Goal: Task Accomplishment & Management: Use online tool/utility

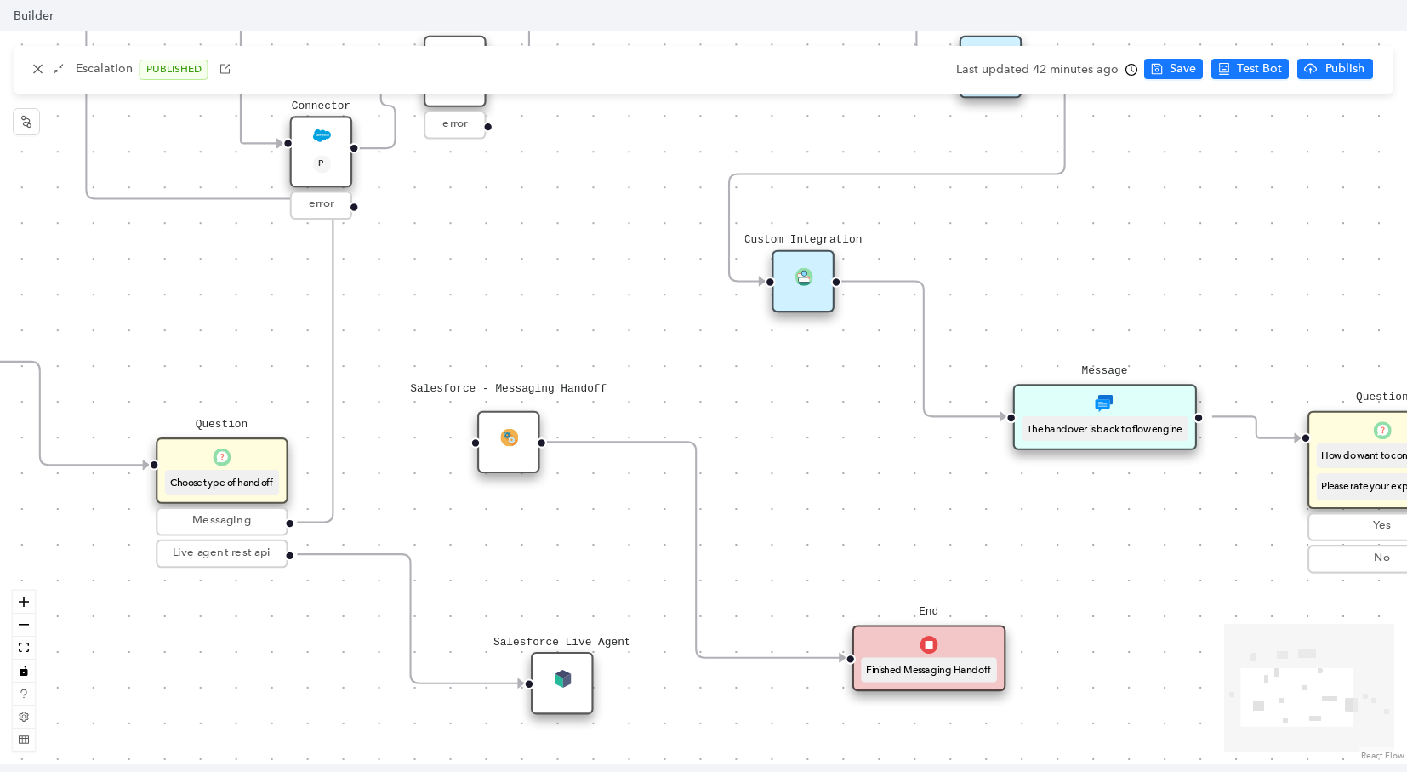
scroll to position [135, 0]
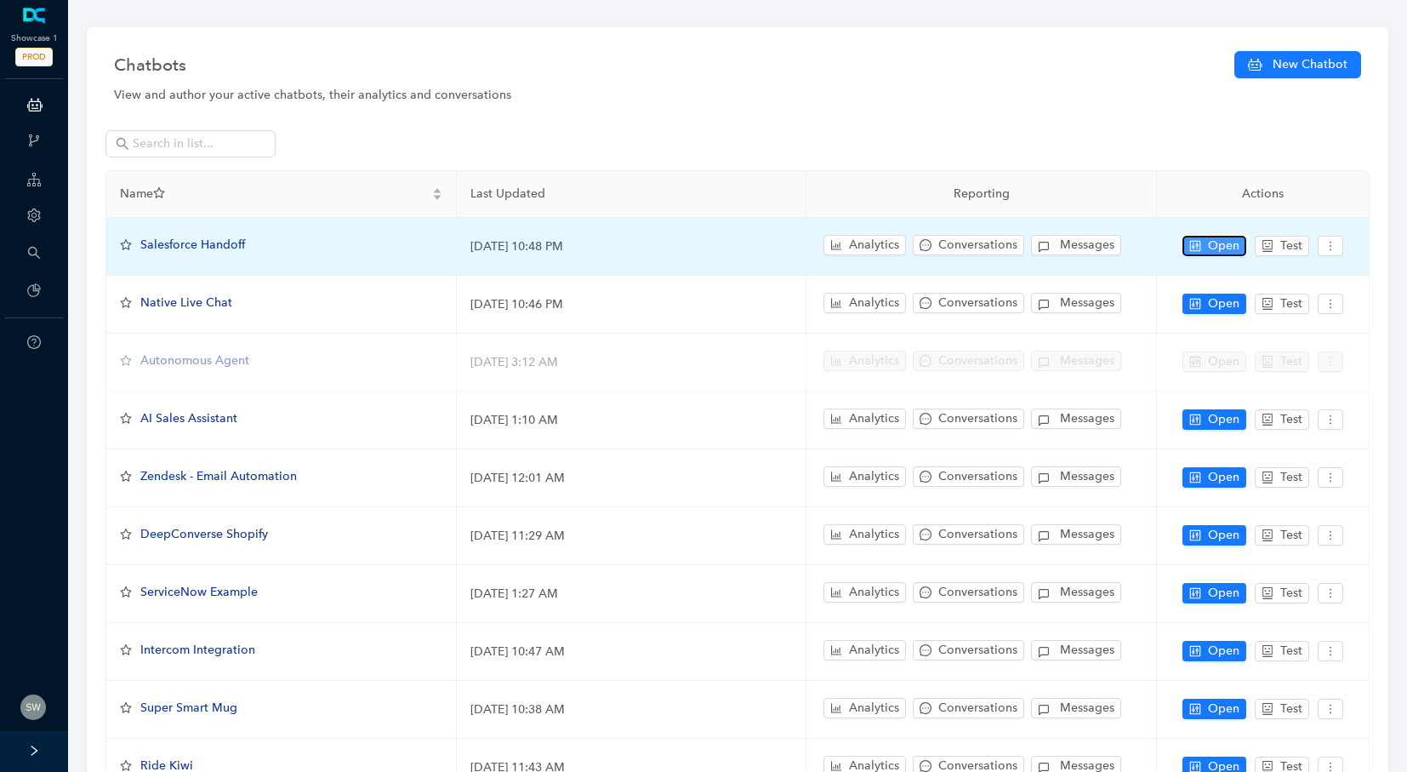
click at [1216, 245] on span "Open" at bounding box center [1223, 246] width 31 height 19
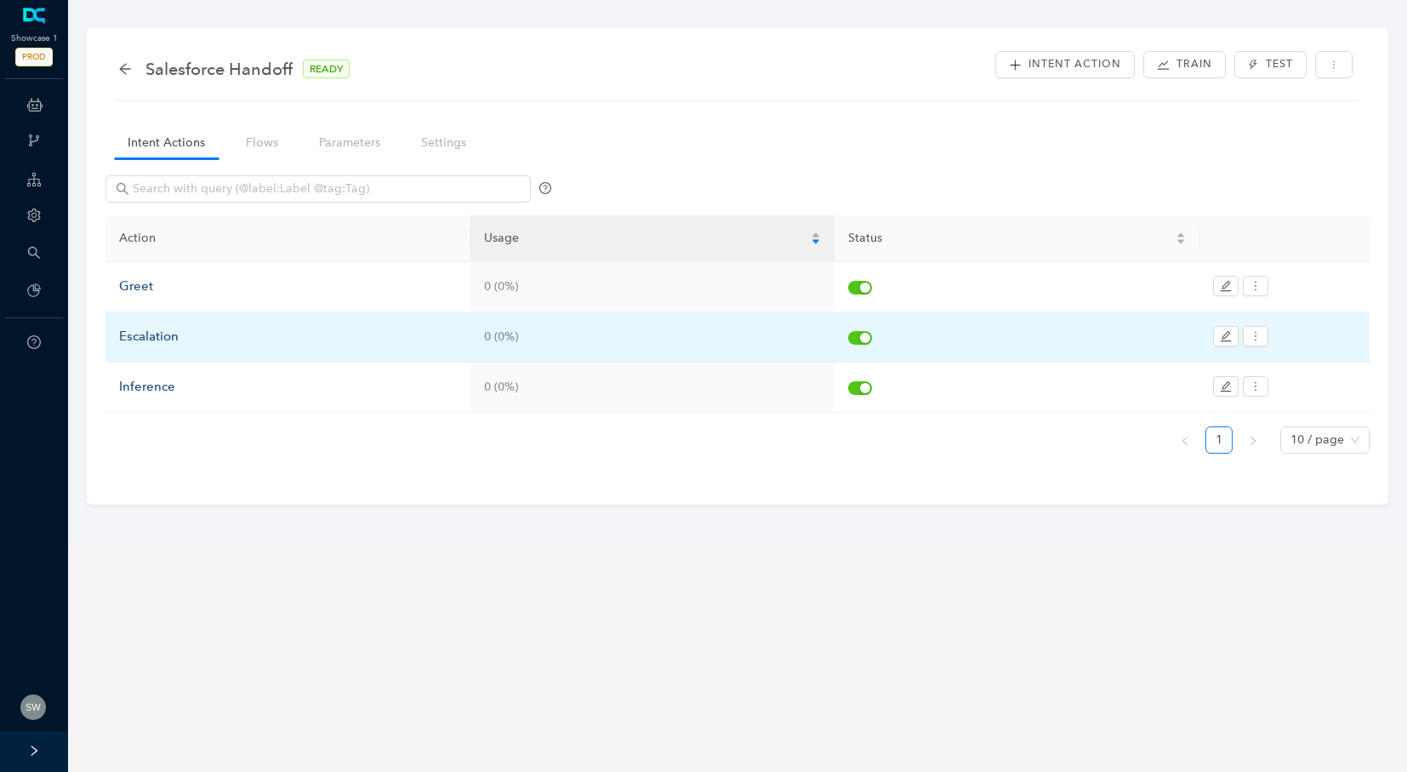
click at [151, 347] on td "Escalation" at bounding box center [287, 337] width 365 height 50
click at [139, 340] on div "Escalation" at bounding box center [288, 337] width 338 height 20
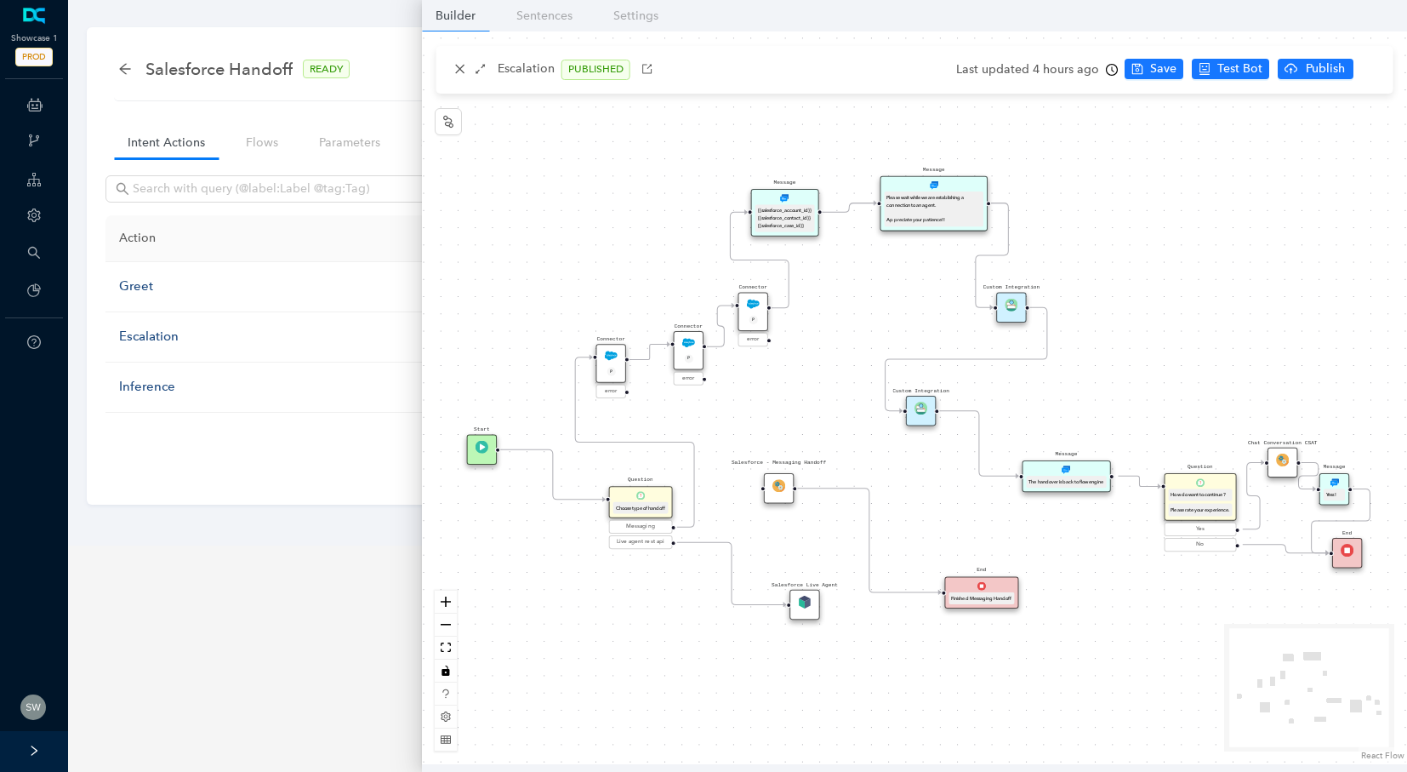
click at [921, 417] on div "Custom Integration" at bounding box center [921, 411] width 30 height 30
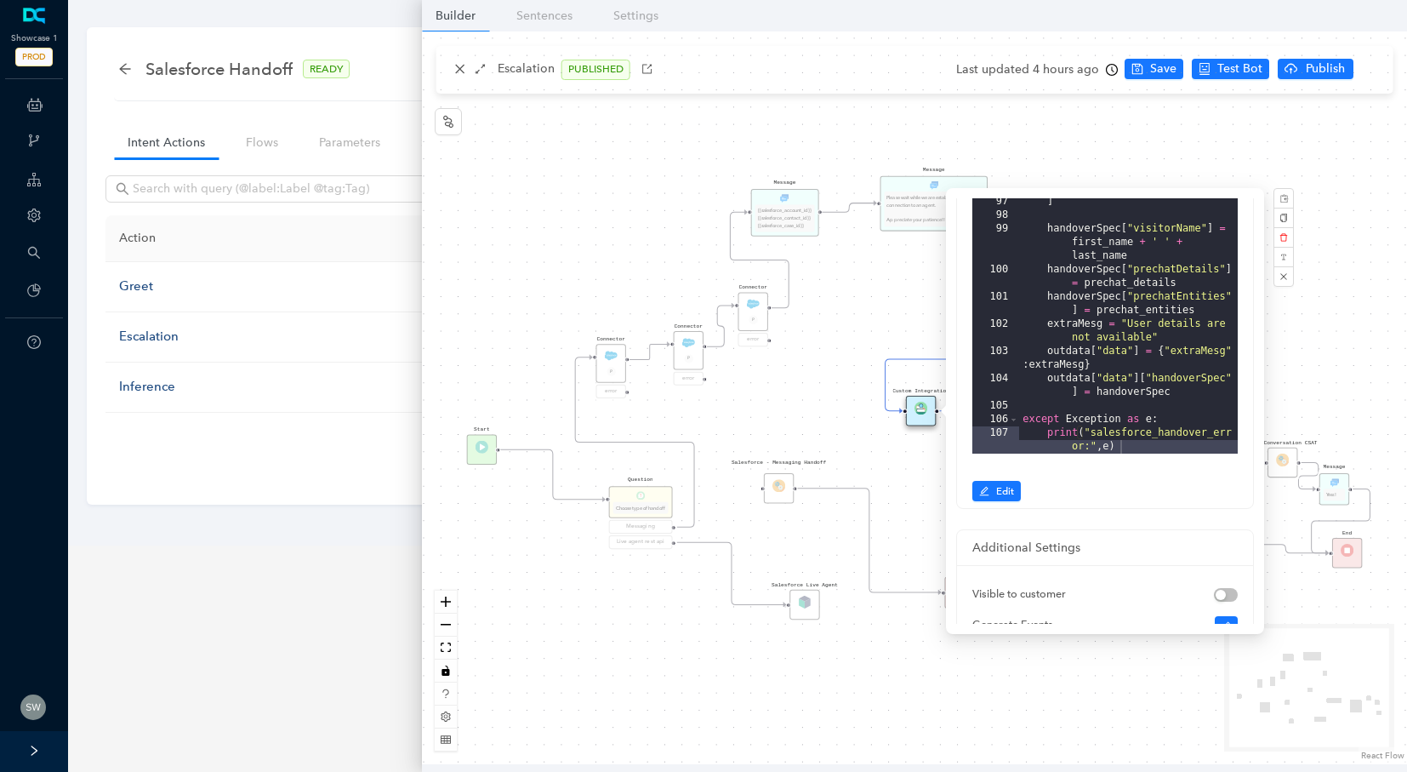
scroll to position [222, 0]
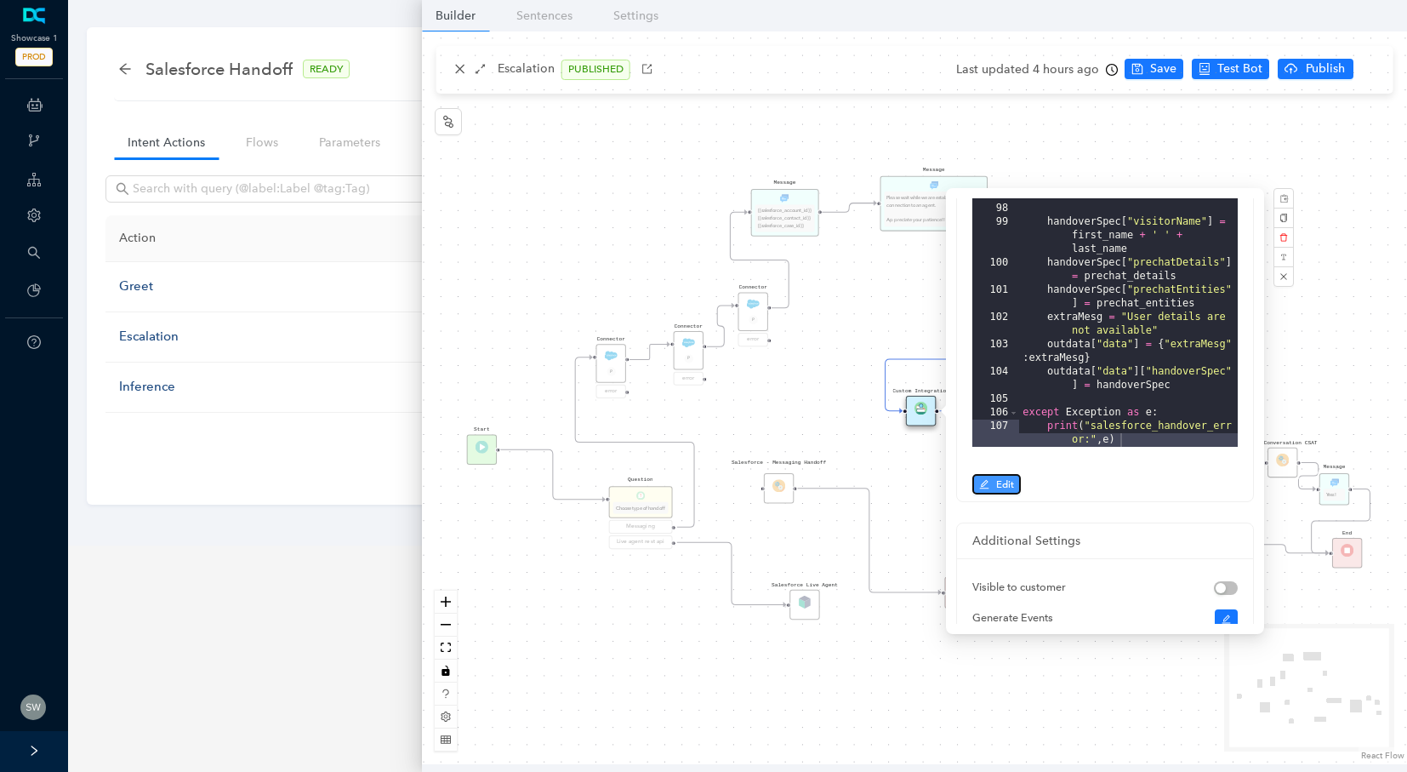
click at [992, 487] on button "Edit" at bounding box center [996, 484] width 48 height 20
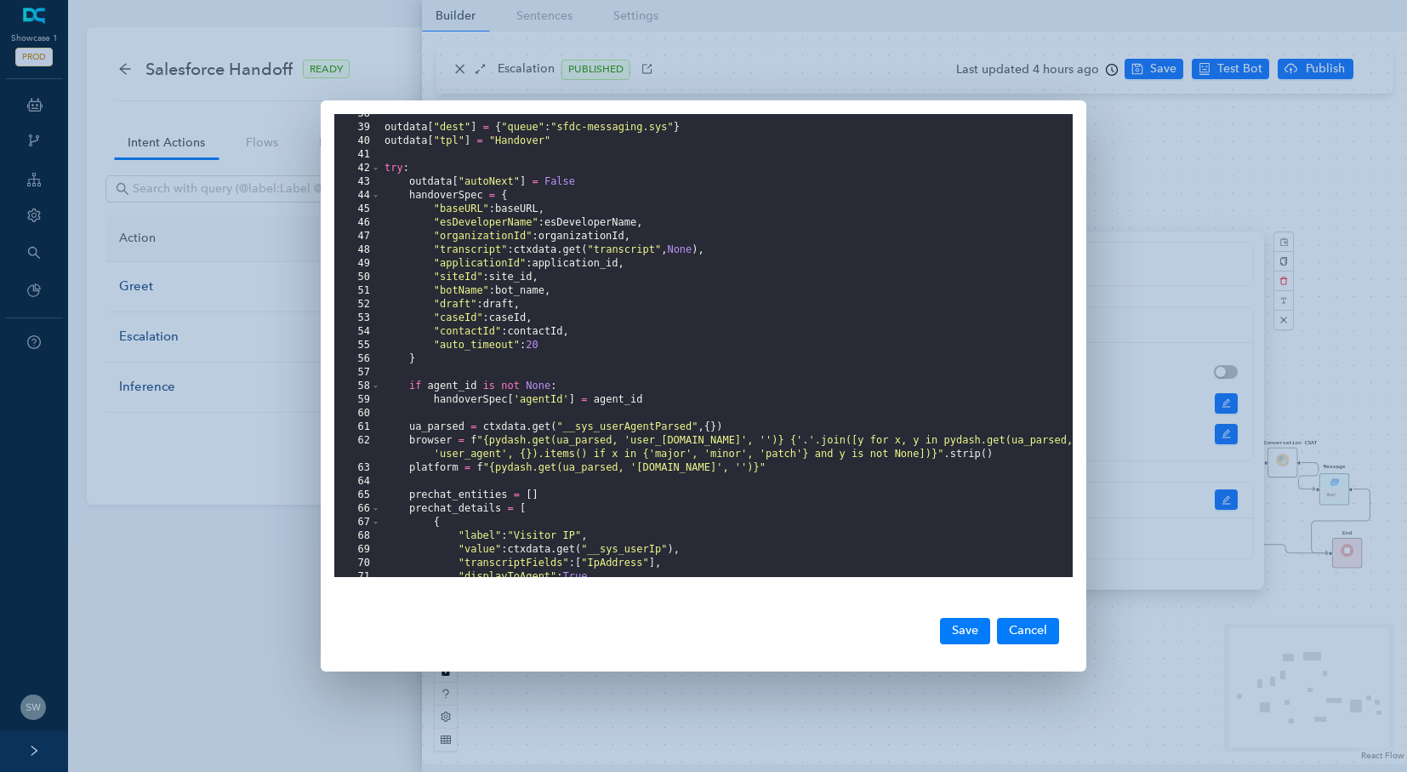
scroll to position [715, 0]
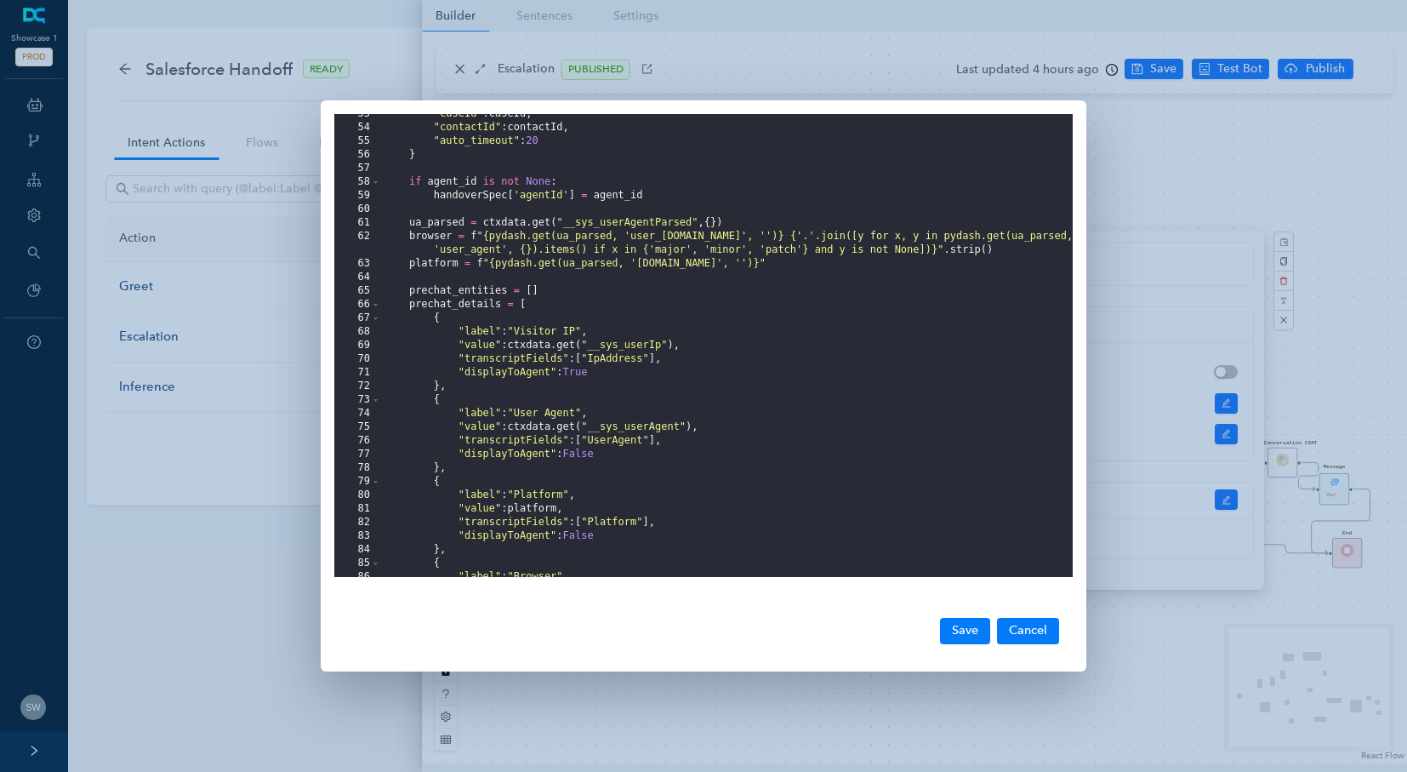
click at [1127, 158] on div "53 54 55 56 57 58 59 60 61 62 63 64 65 66 67 68 69 70 71 72 73 74 75 76 77 78 7…" at bounding box center [703, 386] width 1407 height 772
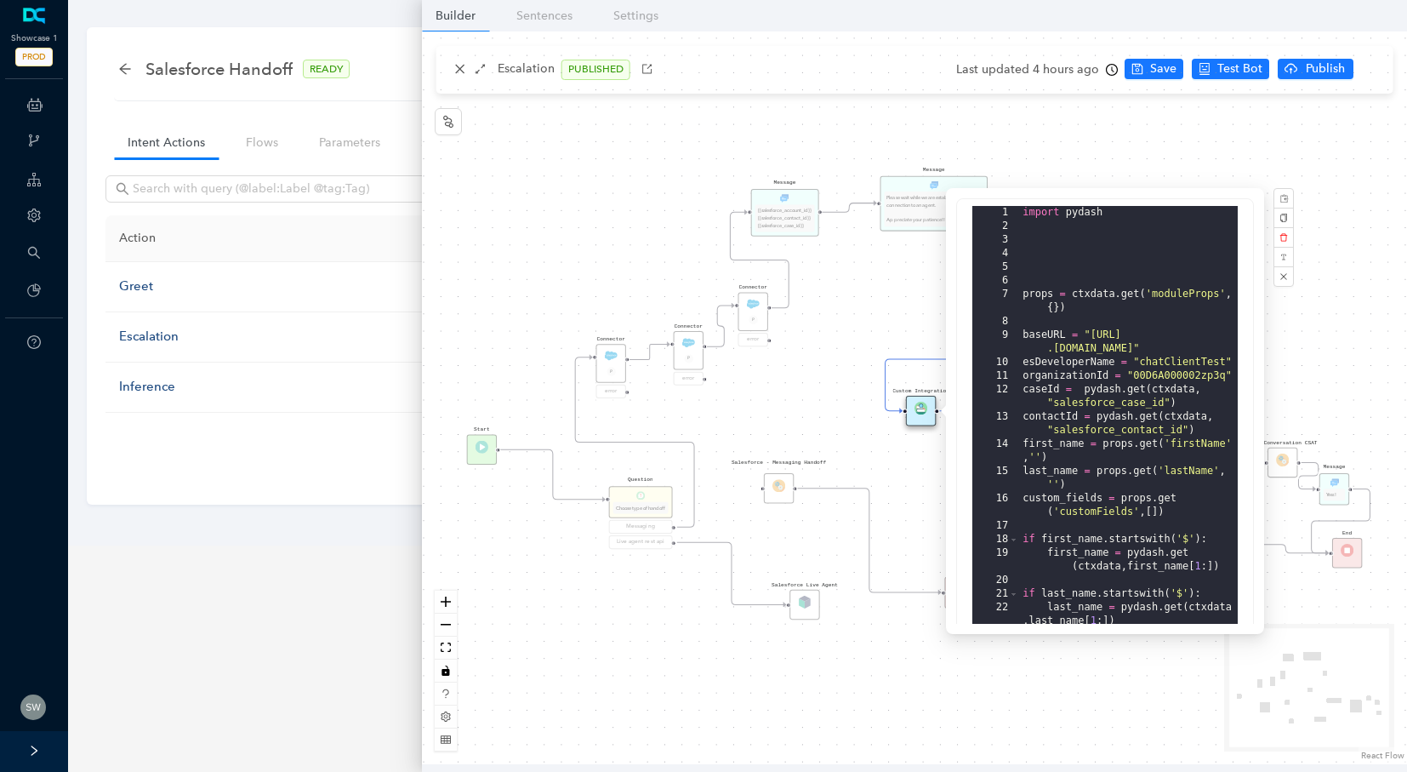
click at [909, 255] on div "Message Please wait while we are establishing a connection to an agent. Appreci…" at bounding box center [914, 397] width 985 height 732
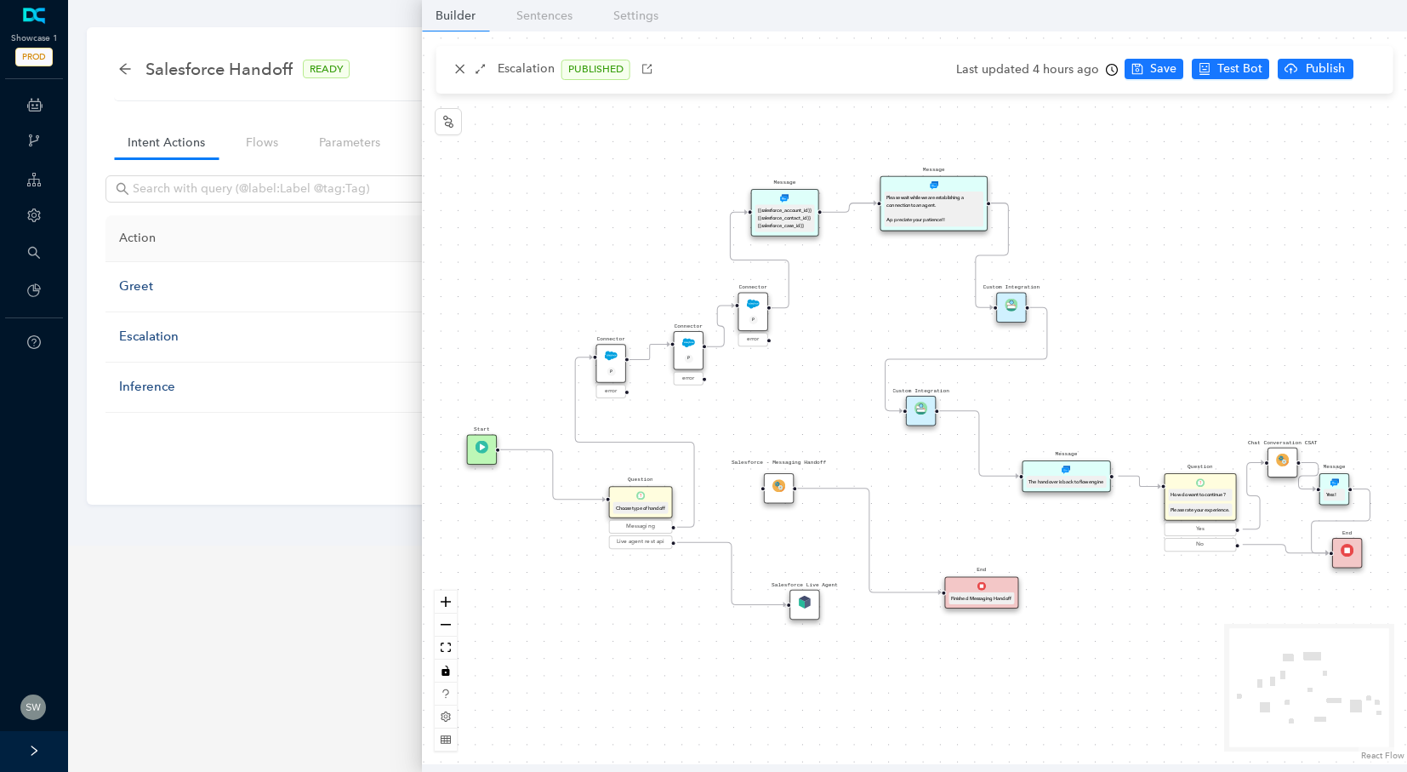
click at [1068, 77] on div "Last updated 4 hours ago" at bounding box center [1037, 70] width 162 height 26
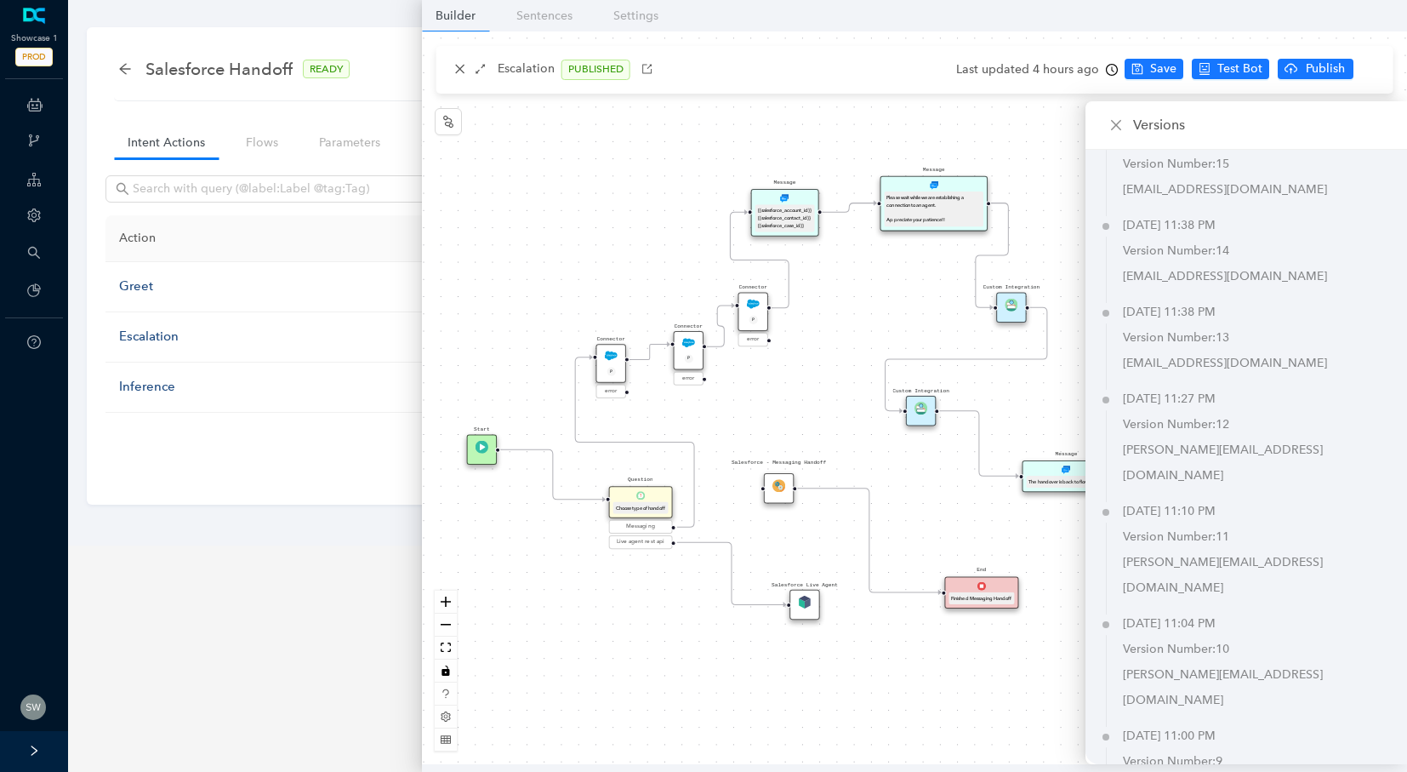
scroll to position [11725, 0]
click at [1179, 408] on p "Version Number: 12" at bounding box center [1265, 421] width 284 height 26
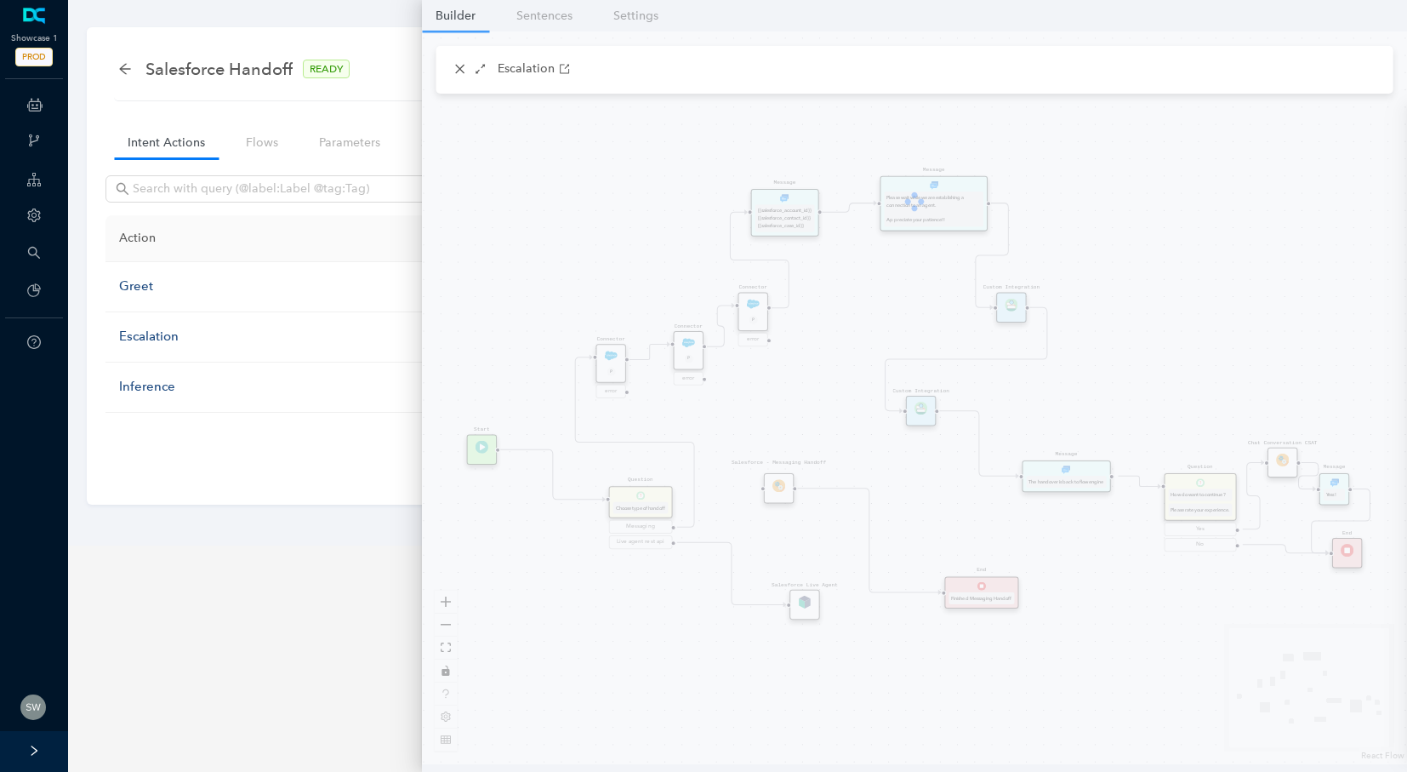
scroll to position [0, 0]
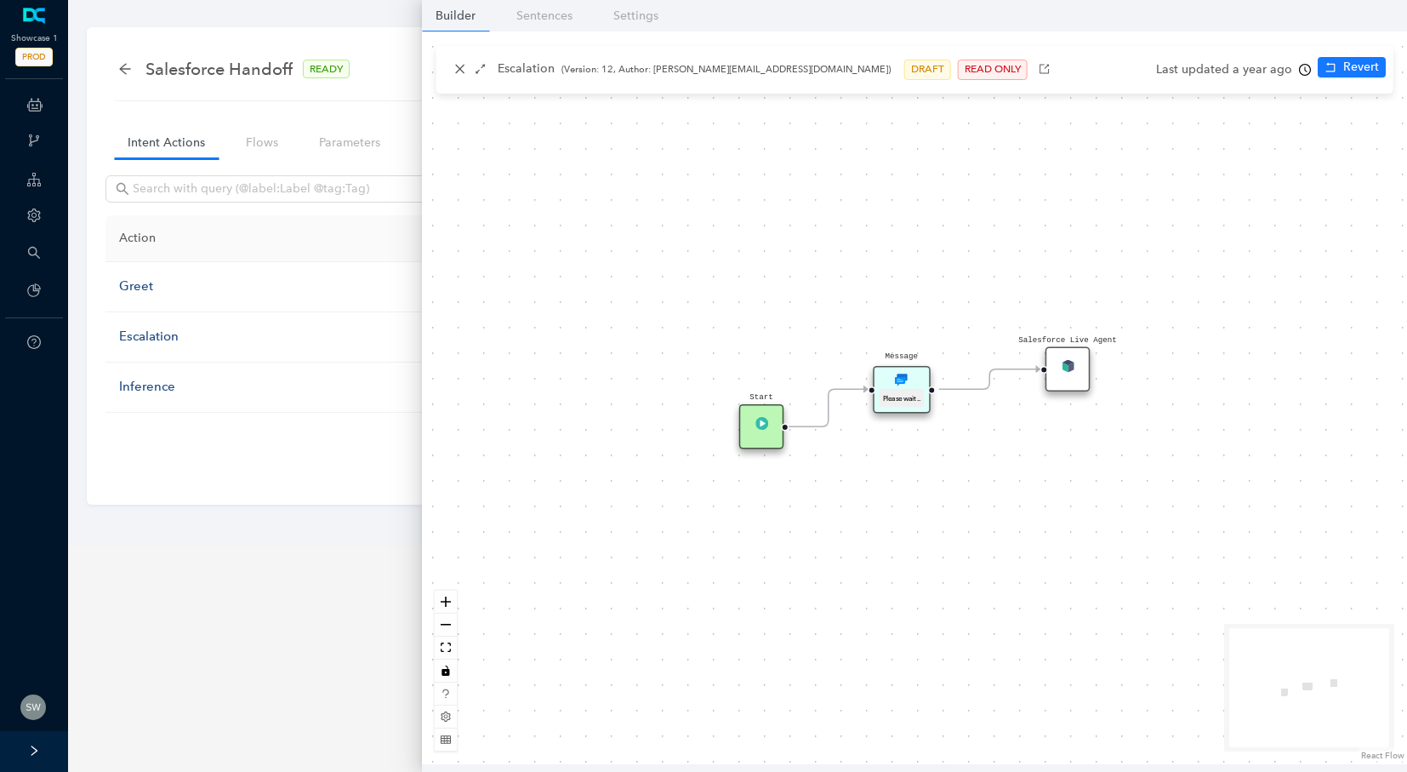
click at [1077, 365] on div "Salesforce Live Agent" at bounding box center [1068, 369] width 45 height 45
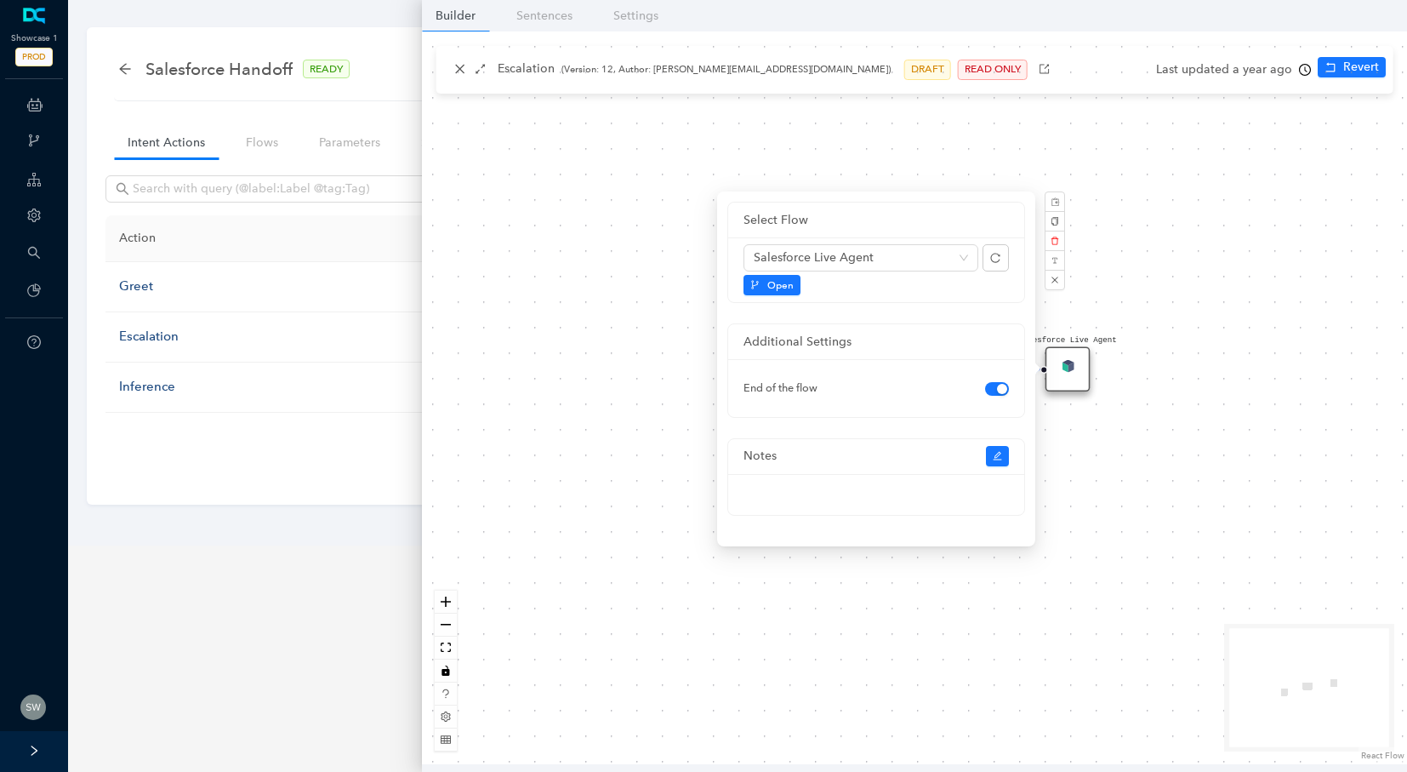
click at [1196, 233] on div "Start Message Please wait .. Salesforce Live Agent" at bounding box center [914, 397] width 985 height 732
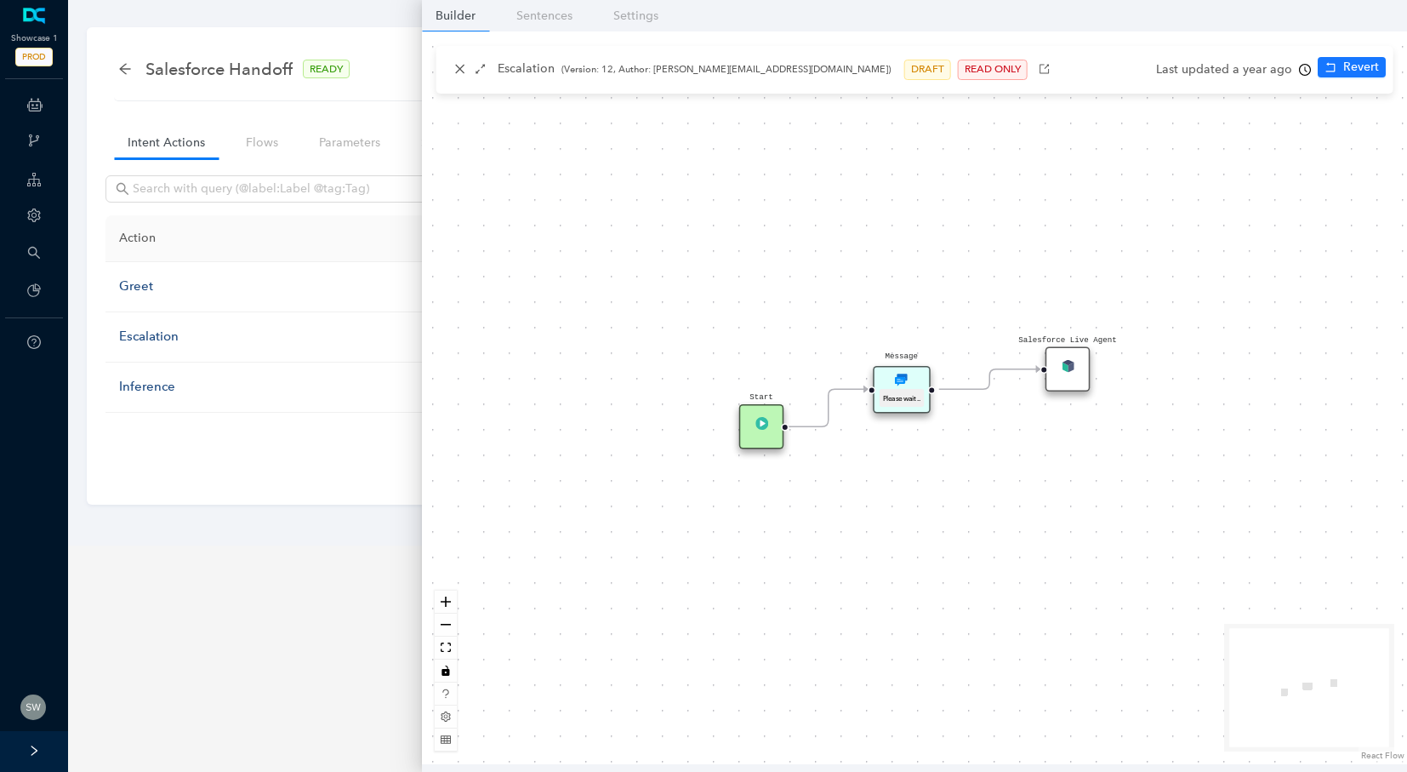
click at [1235, 70] on div "Last updated a year ago" at bounding box center [1233, 70] width 155 height 26
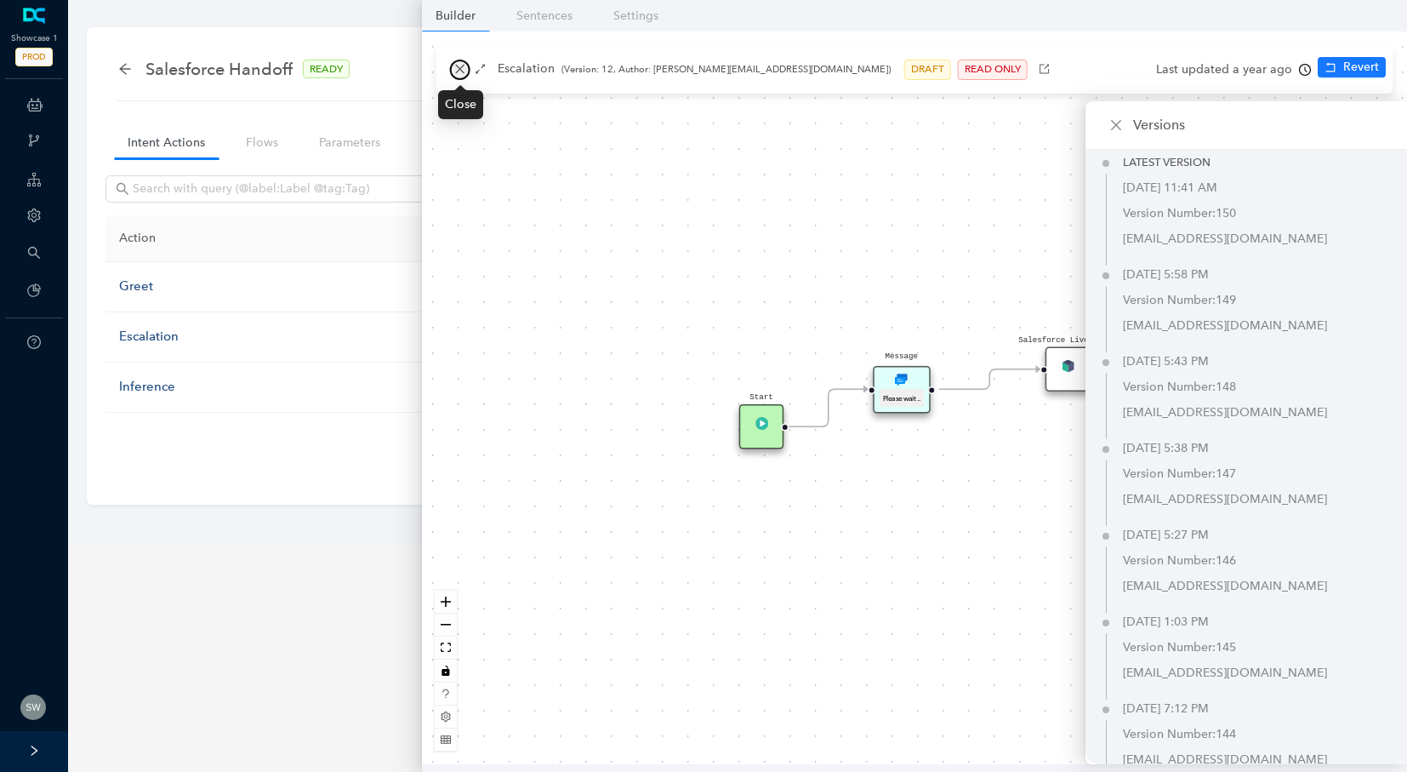
click at [466, 73] on button "button" at bounding box center [460, 70] width 20 height 20
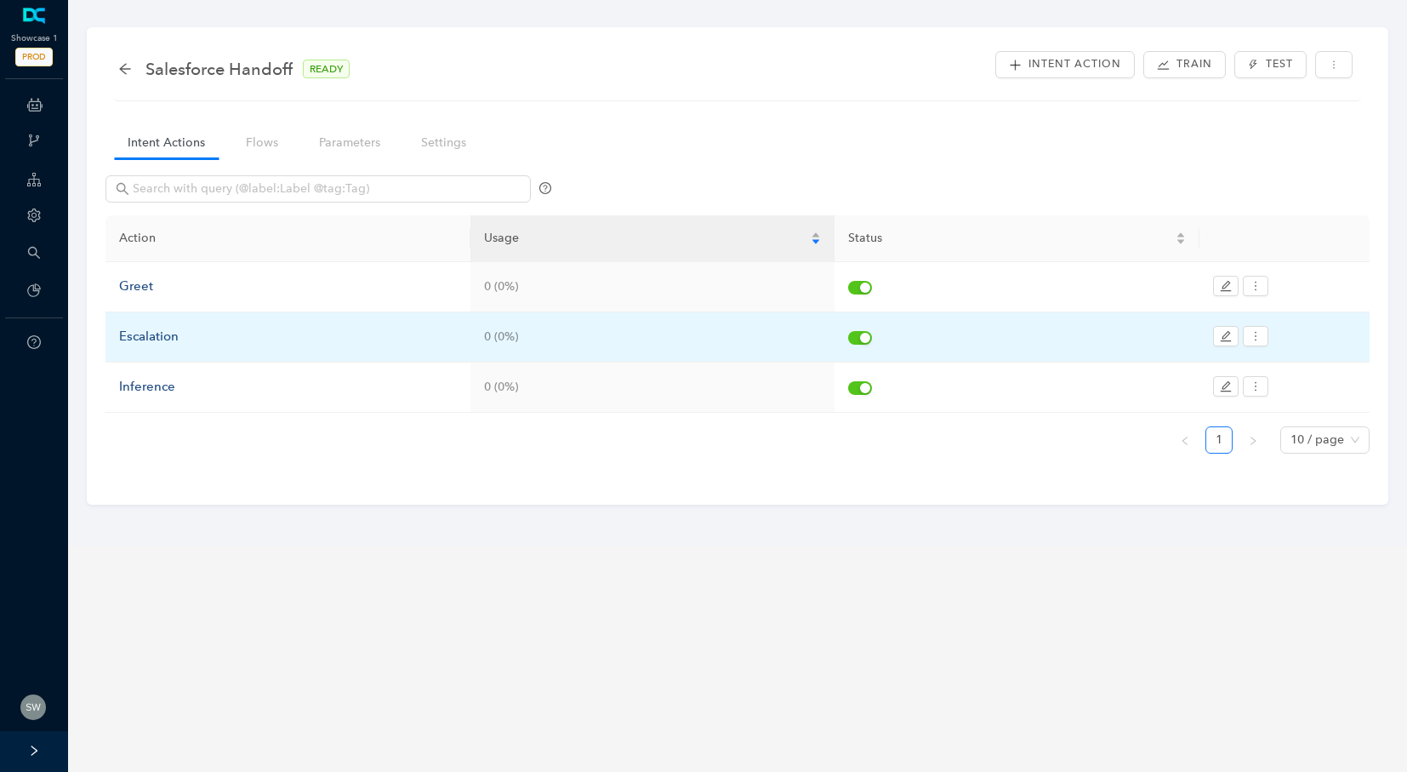
click at [179, 333] on div "Escalation" at bounding box center [288, 337] width 338 height 20
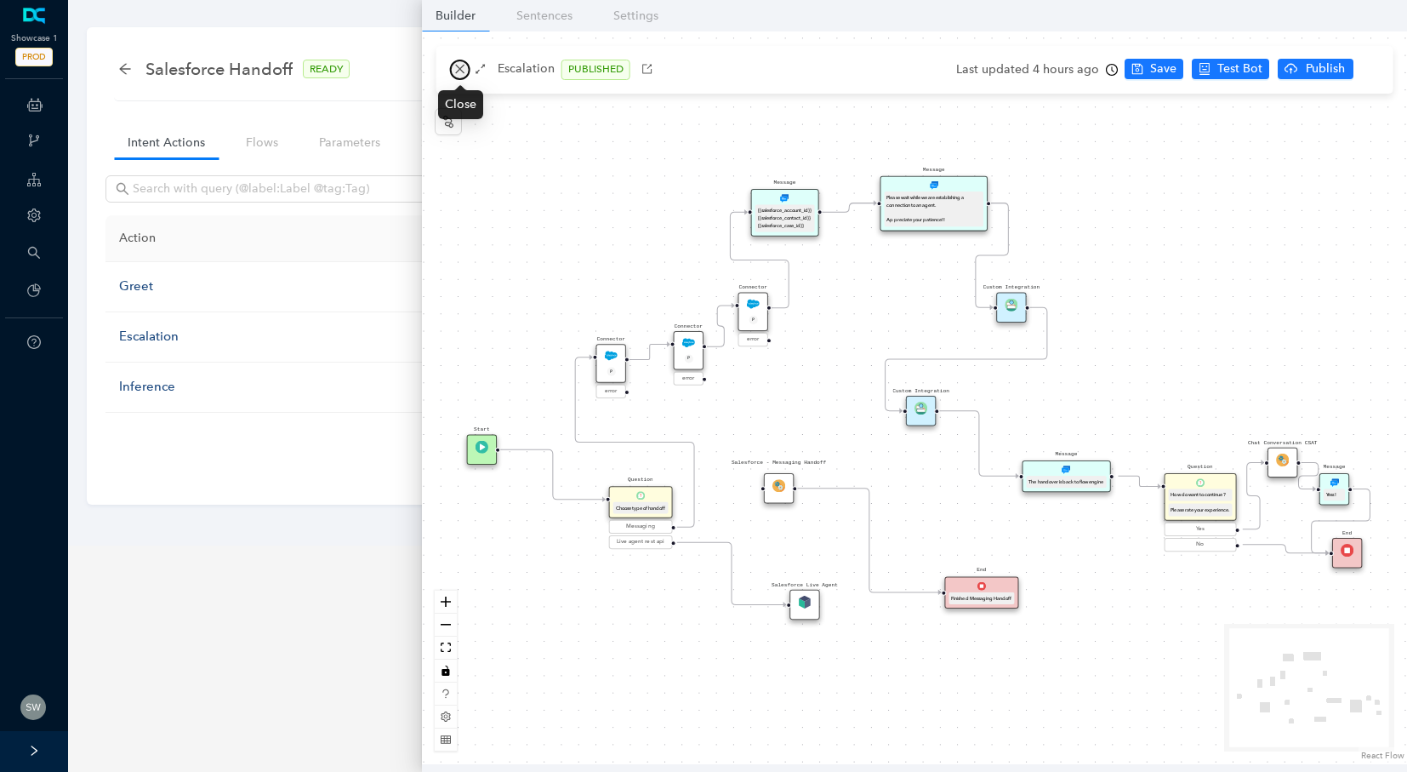
click at [462, 69] on icon "close" at bounding box center [460, 69] width 12 height 12
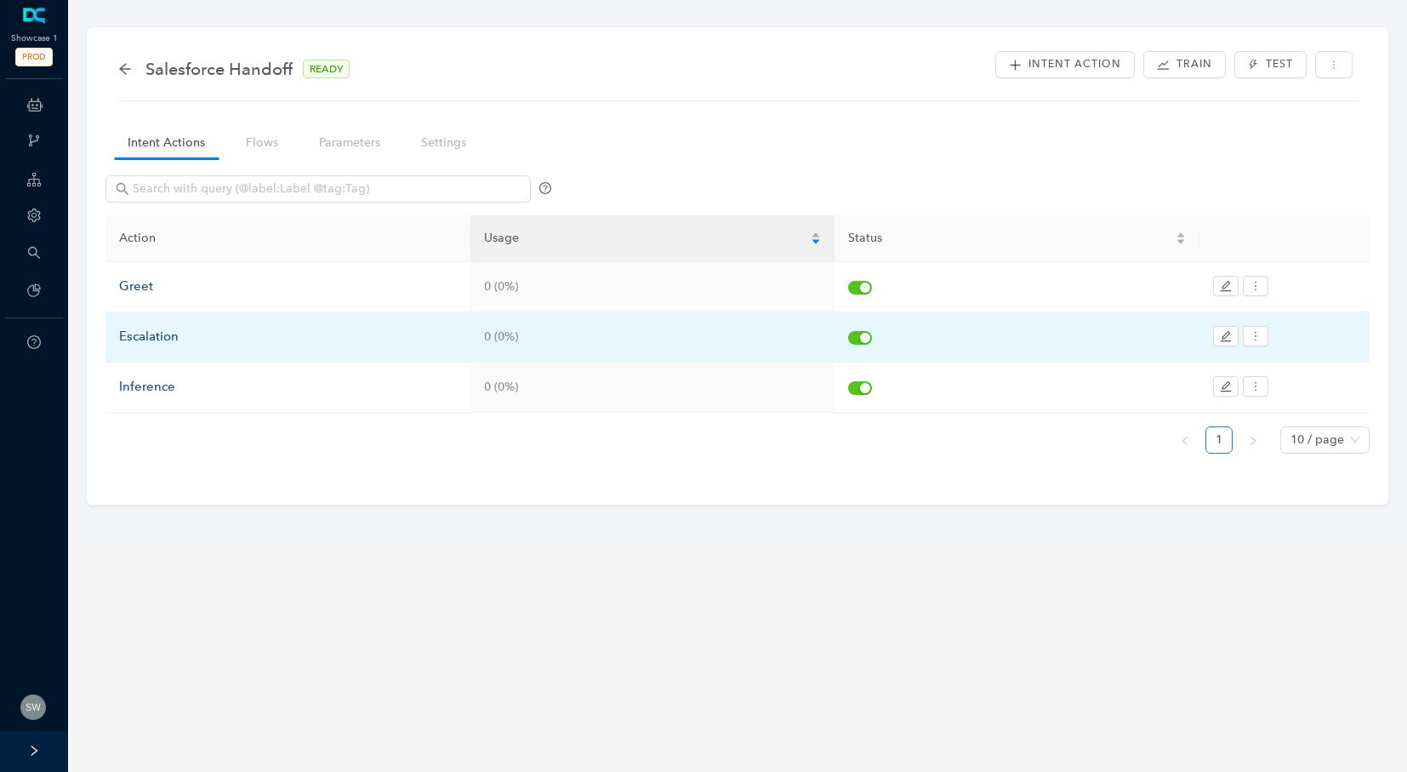
click at [182, 332] on div "Escalation" at bounding box center [288, 337] width 338 height 20
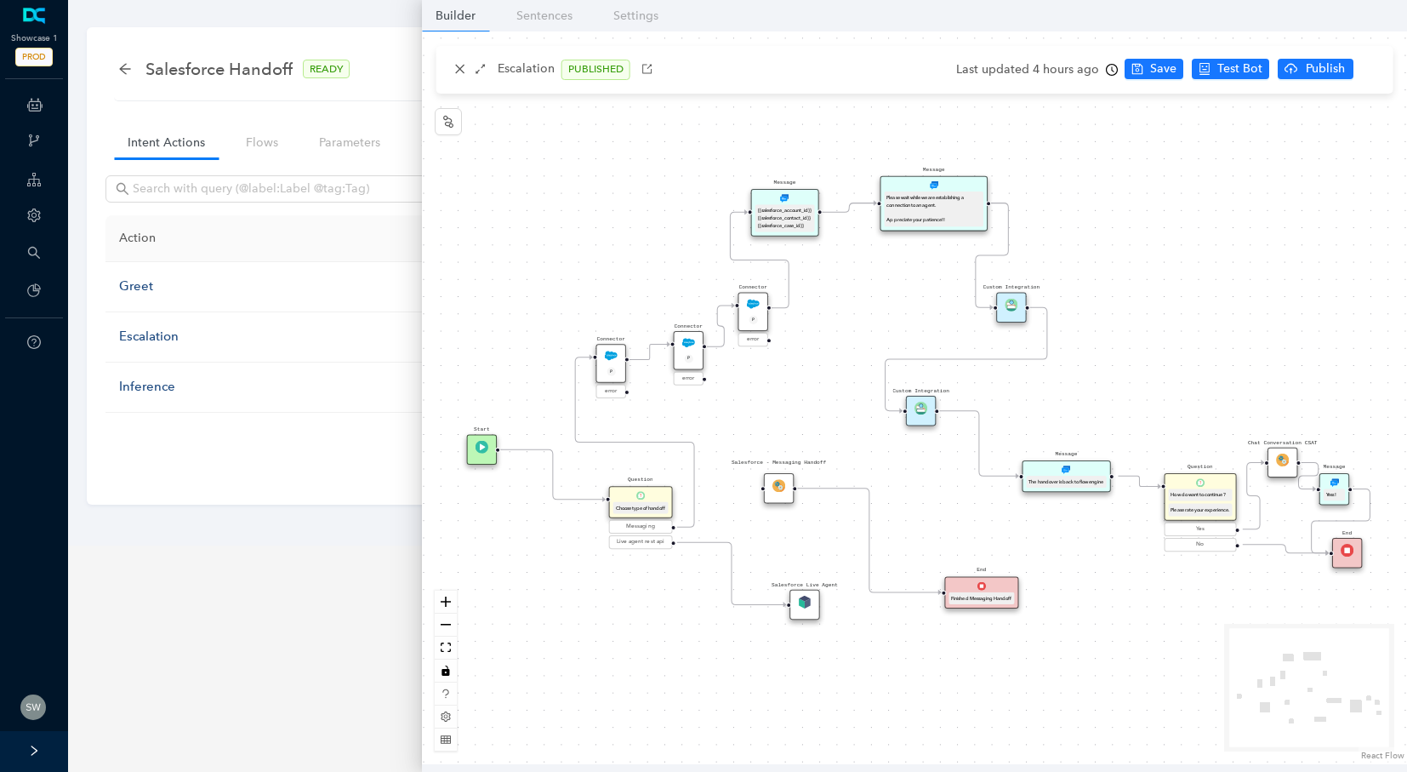
click at [921, 412] on img at bounding box center [921, 408] width 13 height 13
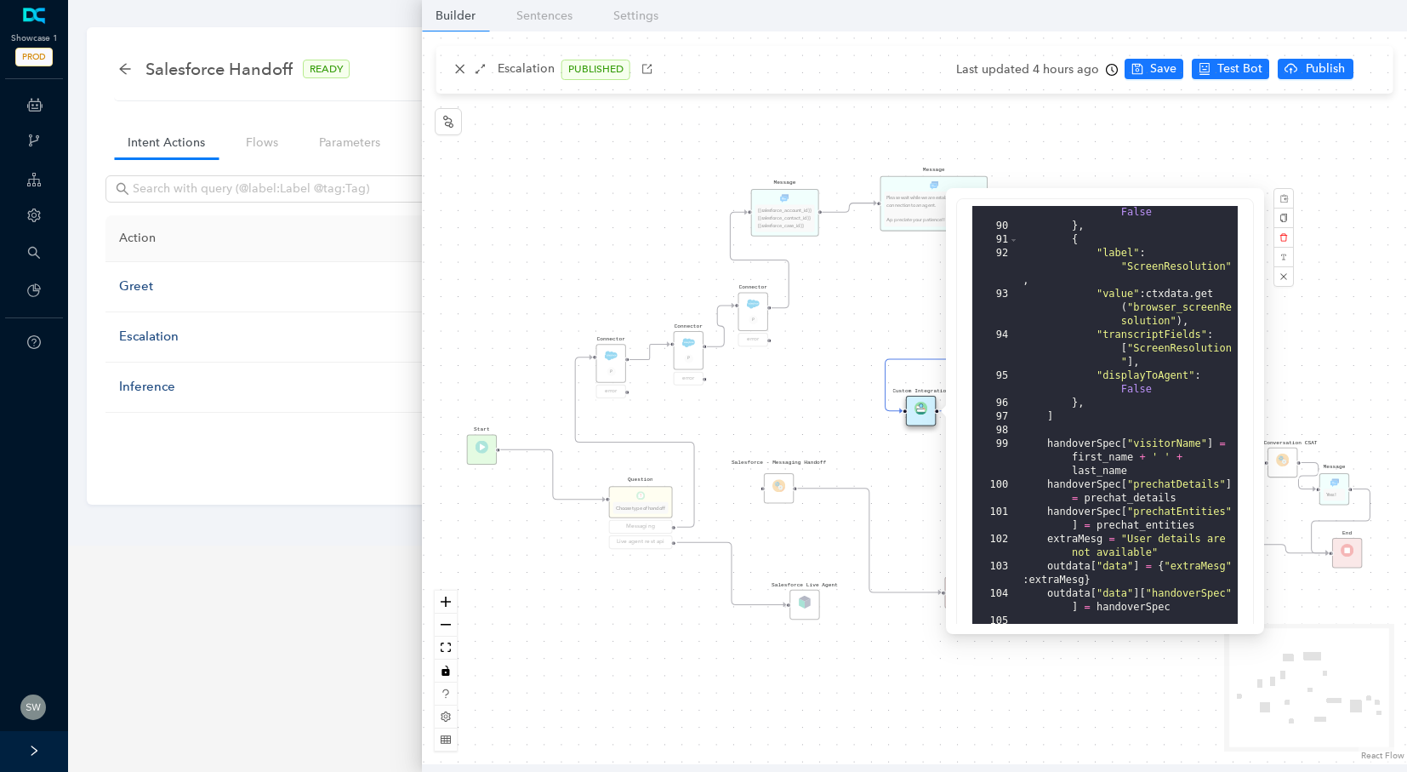
scroll to position [394, 0]
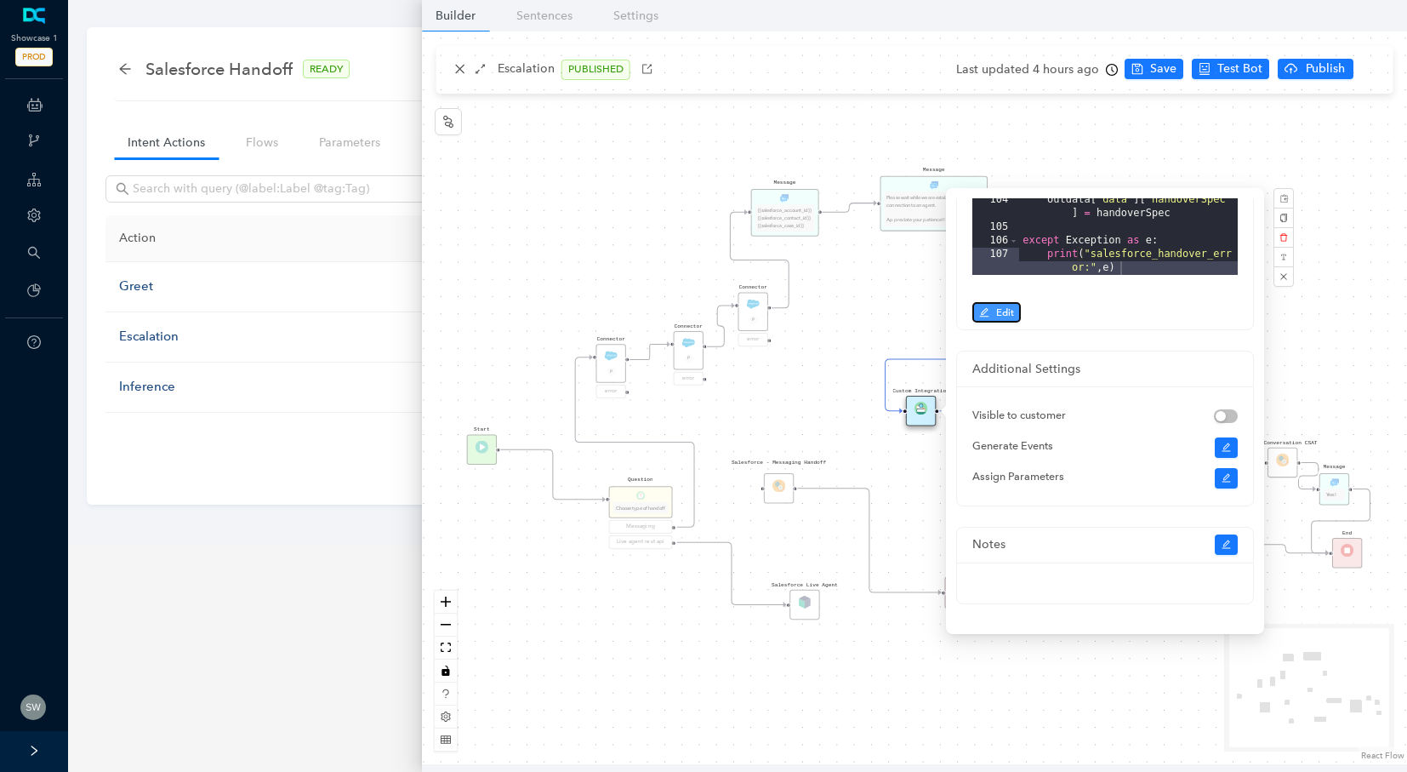
click at [993, 316] on button "Edit" at bounding box center [996, 312] width 48 height 20
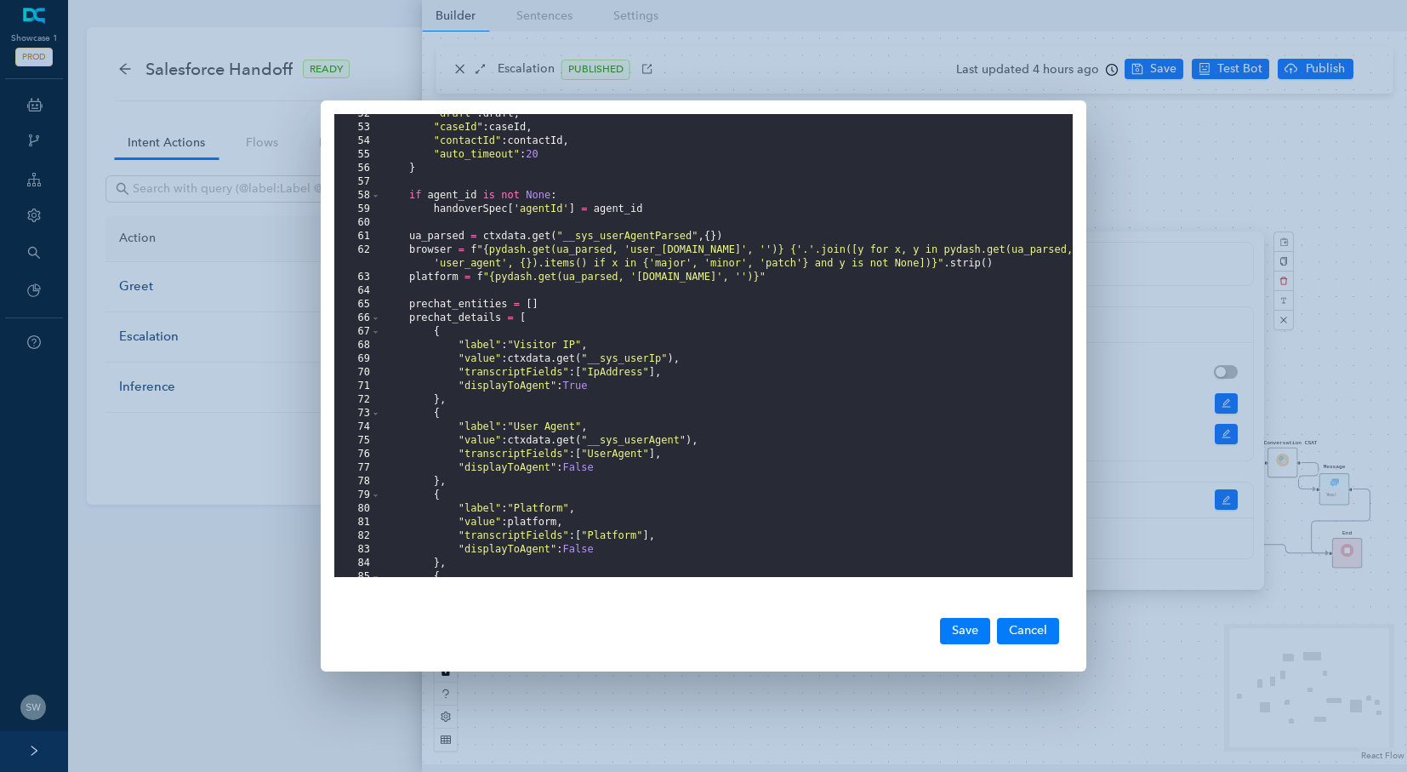
scroll to position [956, 0]
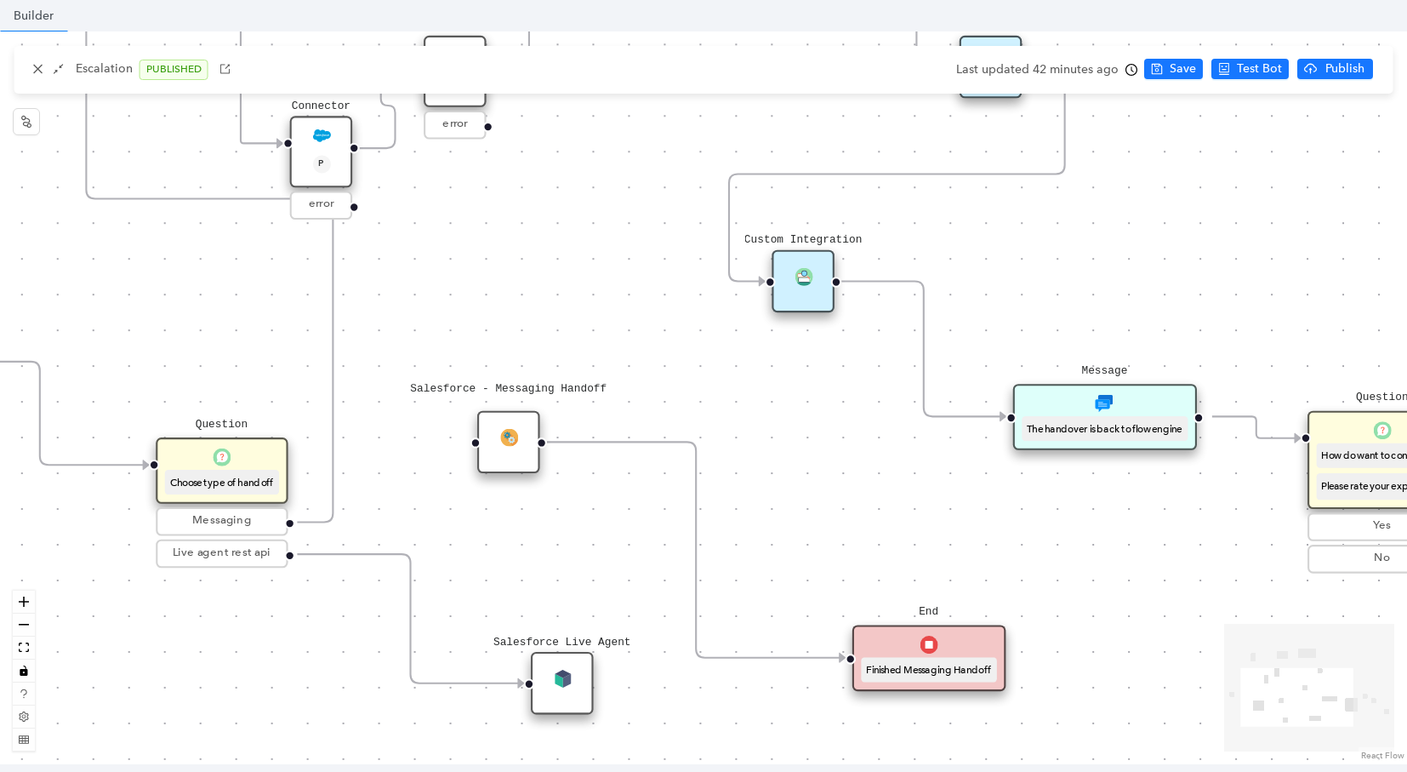
scroll to position [135, 0]
